Goal: Transaction & Acquisition: Purchase product/service

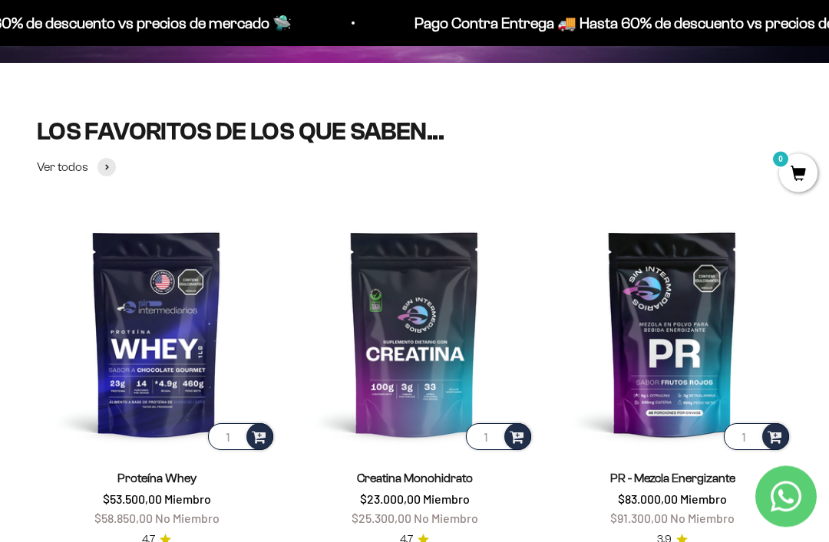
scroll to position [388, 0]
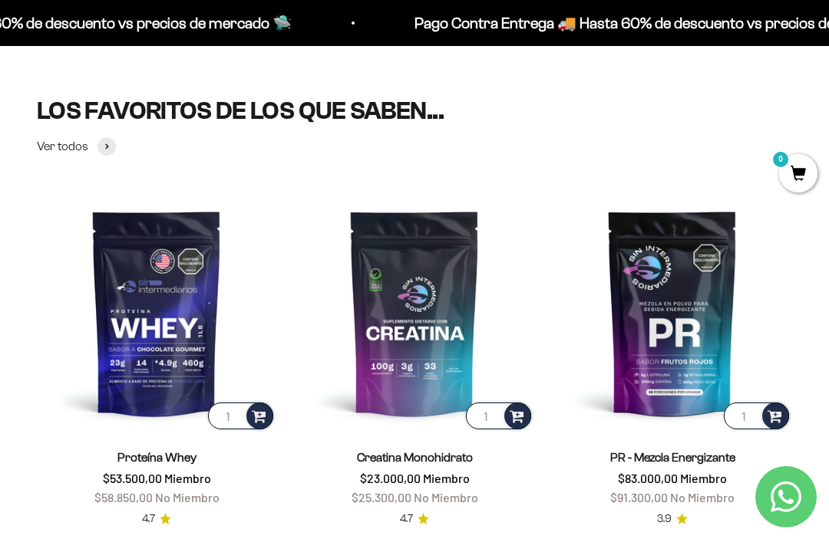
click at [179, 313] on img at bounding box center [156, 312] width 239 height 239
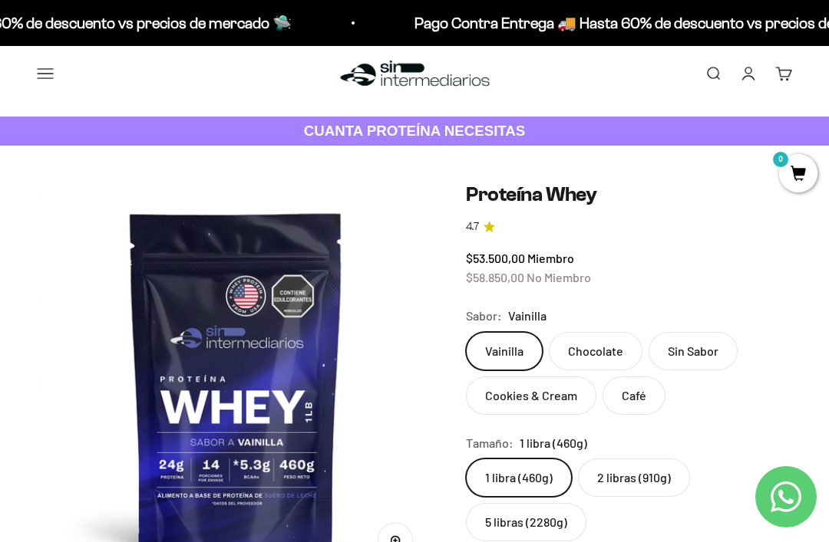
scroll to position [44, 0]
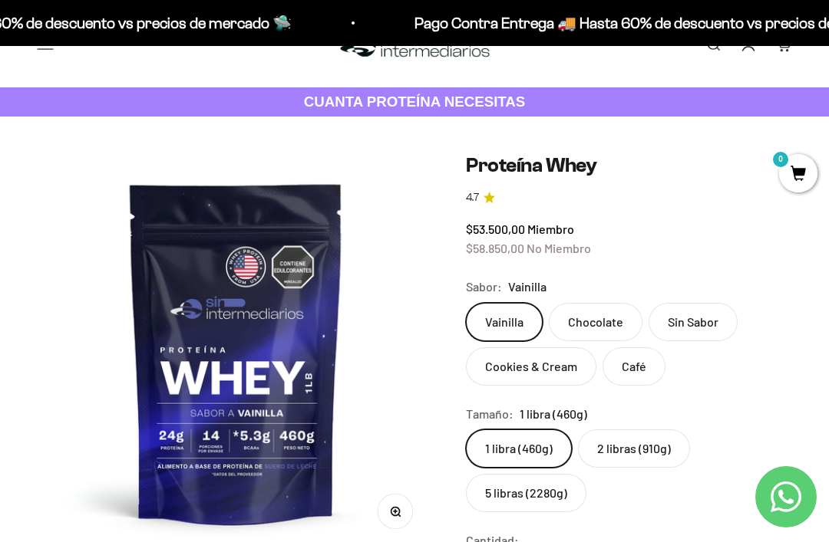
click at [644, 440] on label "2 libras (910g)" at bounding box center [634, 449] width 112 height 38
click at [466, 430] on input "2 libras (910g)" at bounding box center [465, 429] width 1 height 1
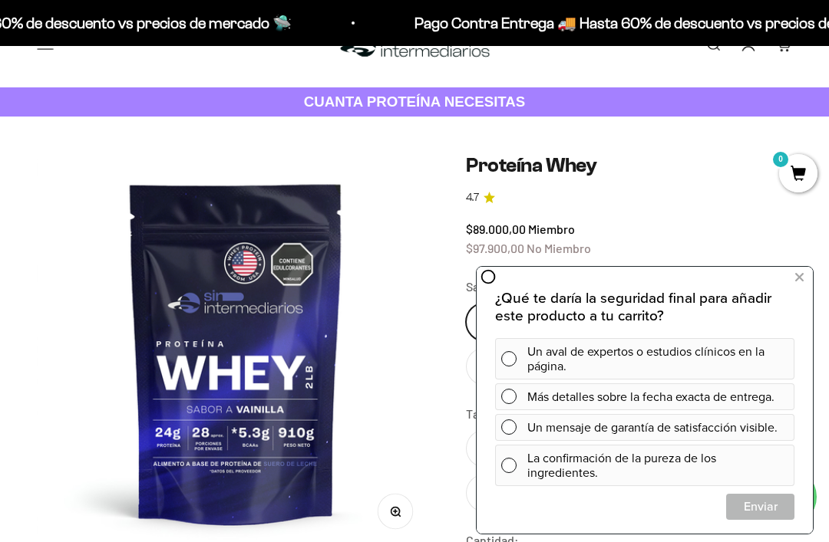
click at [796, 278] on icon at bounding box center [799, 278] width 8 height 20
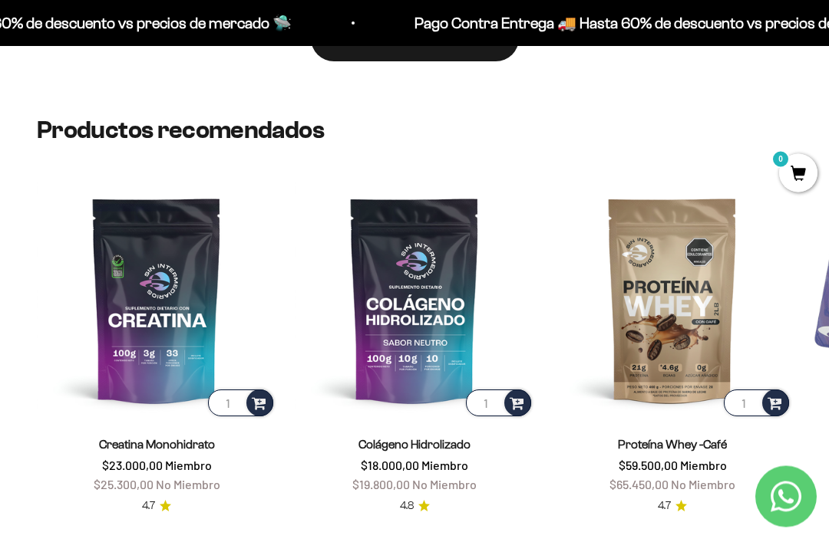
scroll to position [3285, 0]
click at [153, 300] on img at bounding box center [156, 299] width 239 height 239
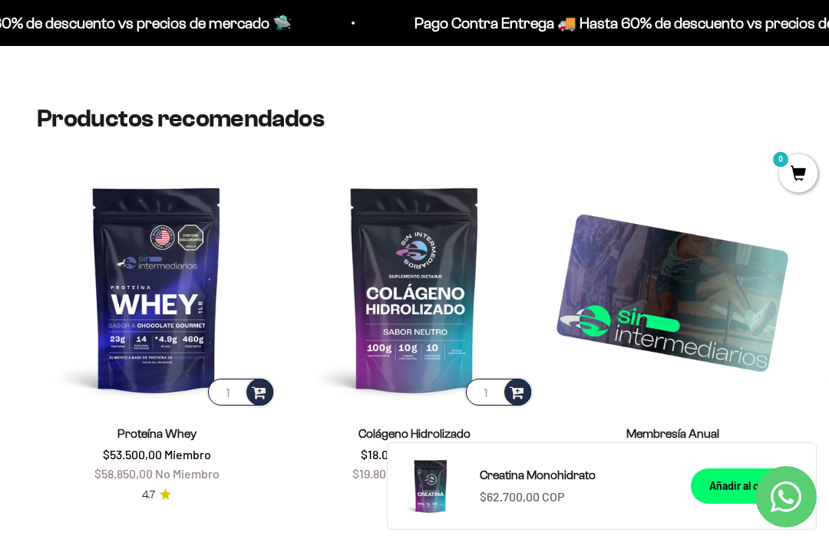
scroll to position [2564, 0]
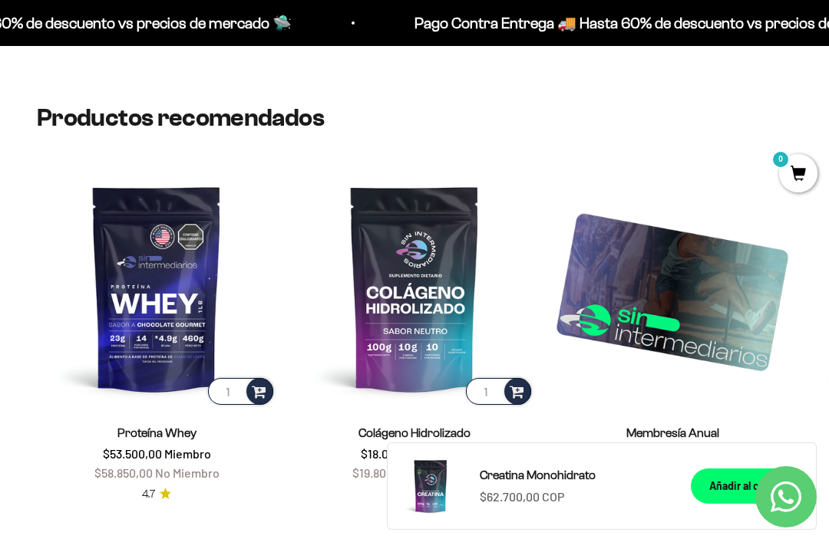
click at [154, 273] on img at bounding box center [156, 288] width 239 height 239
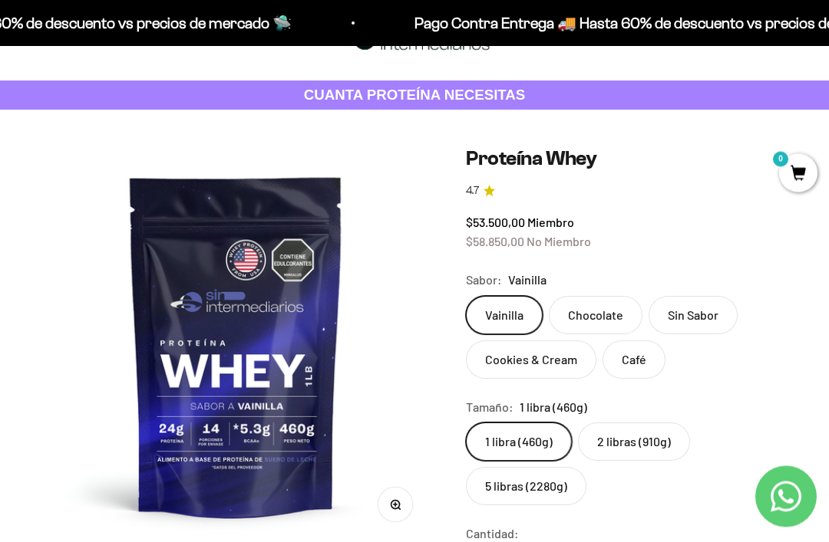
scroll to position [50, 0]
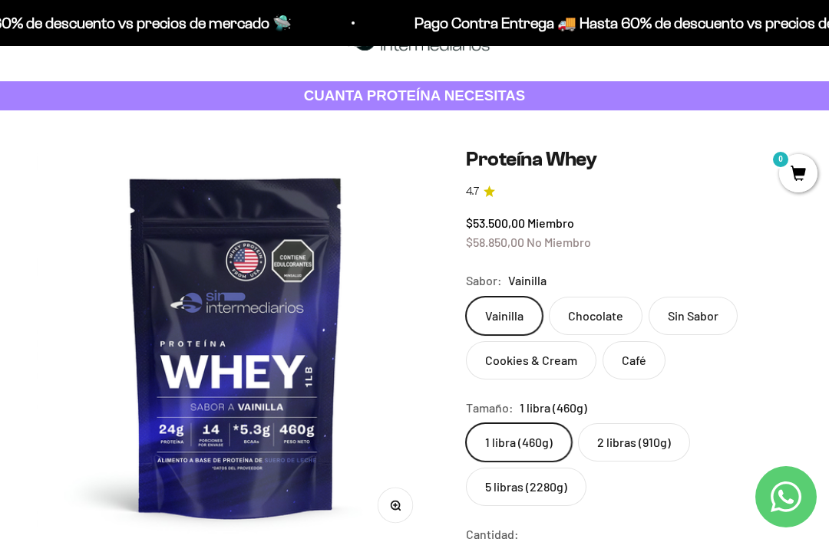
click at [518, 358] on label "Cookies & Cream" at bounding box center [531, 360] width 130 height 38
click at [466, 297] on input "Cookies & Cream" at bounding box center [465, 296] width 1 height 1
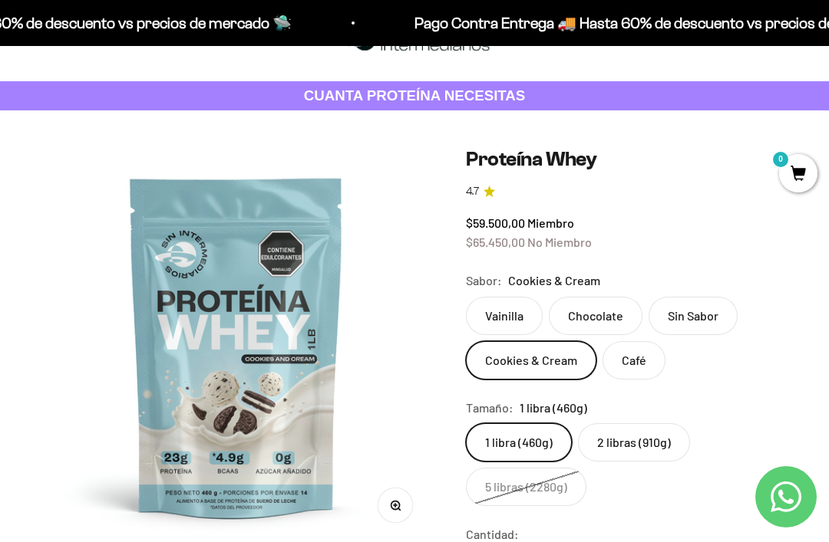
scroll to position [0, 623]
click at [608, 438] on label "2 libras (910g)" at bounding box center [634, 442] width 112 height 38
click at [466, 423] on input "2 libras (910g)" at bounding box center [465, 423] width 1 height 1
click at [475, 265] on safe-sticky "Proteína Whey 4.7 $99.000,00 Miembro $108.900,00 No Miembro Calidad de líder, p…" at bounding box center [629, 506] width 326 height 719
